Goal: Go to known website: Access a specific website the user already knows

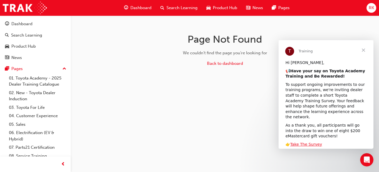
click at [369, 8] on span "RK" at bounding box center [371, 8] width 5 height 6
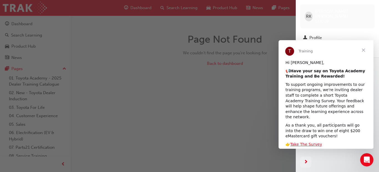
click at [364, 49] on span "Close" at bounding box center [364, 50] width 20 height 20
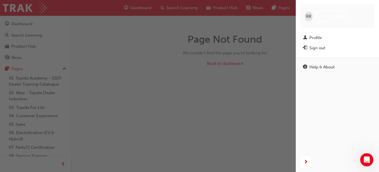
click at [330, 45] on div "Sign out" at bounding box center [337, 48] width 69 height 7
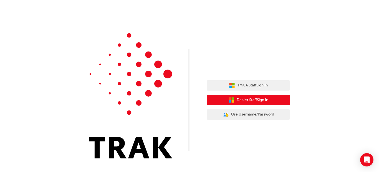
click at [261, 100] on span "Dealer Staff Sign In" at bounding box center [253, 100] width 32 height 6
